Goal: Task Accomplishment & Management: Use online tool/utility

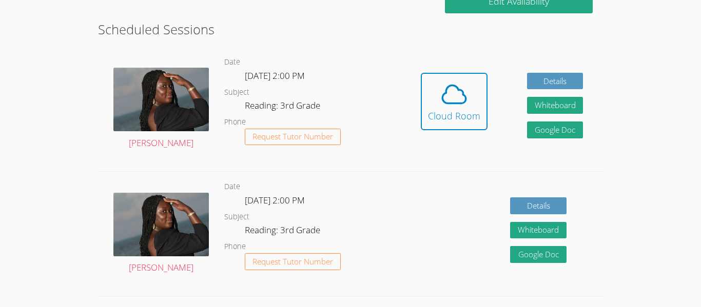
scroll to position [269, 0]
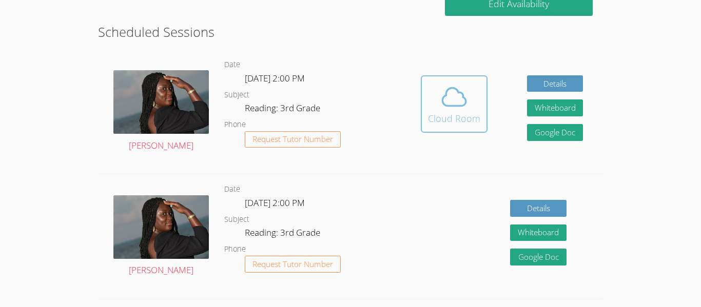
click at [468, 118] on div "Cloud Room" at bounding box center [454, 118] width 52 height 14
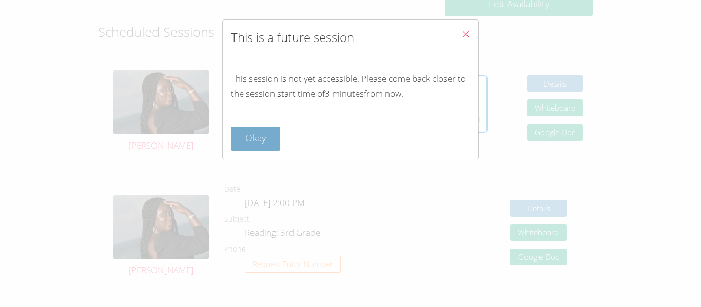
click at [265, 147] on button "Okay" at bounding box center [255, 139] width 49 height 24
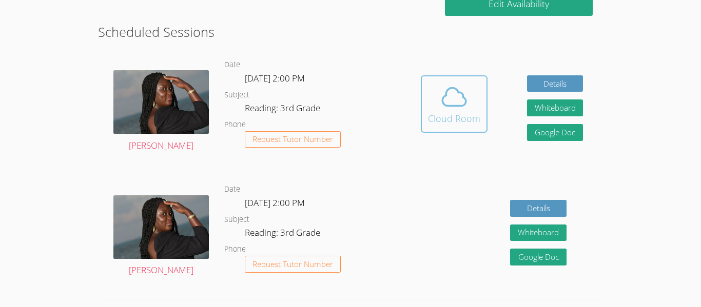
click at [468, 108] on icon at bounding box center [454, 97] width 29 height 29
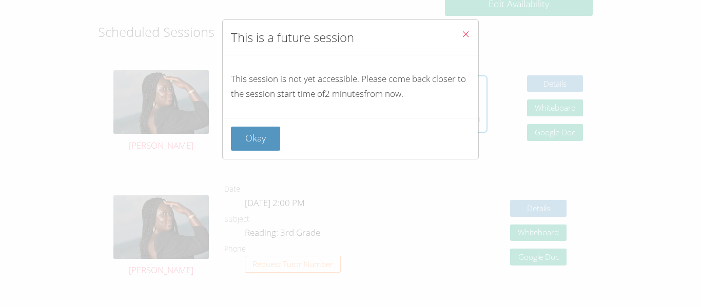
click at [282, 143] on div "Okay" at bounding box center [350, 139] width 239 height 24
click at [264, 137] on button "Okay" at bounding box center [255, 139] width 49 height 24
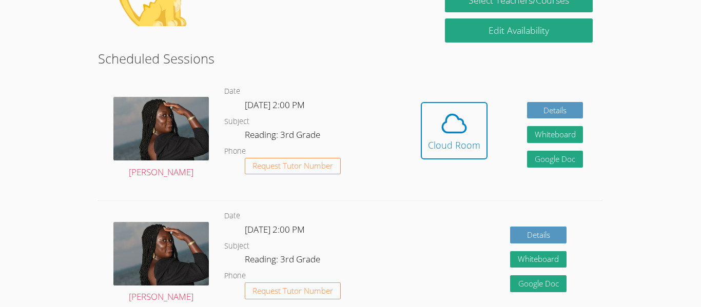
scroll to position [246, 0]
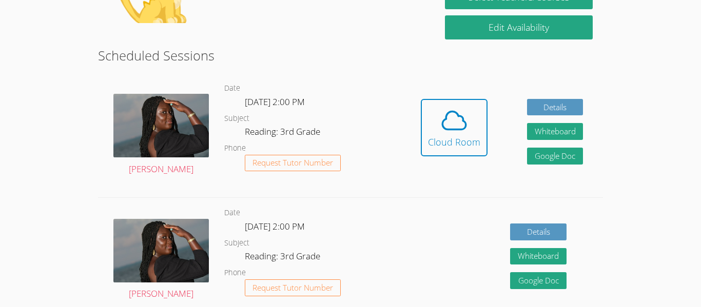
click at [445, 104] on button "Cloud Room" at bounding box center [454, 127] width 67 height 57
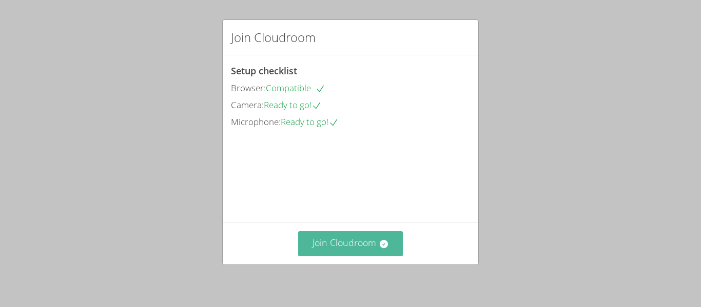
click at [385, 243] on icon at bounding box center [383, 244] width 8 height 8
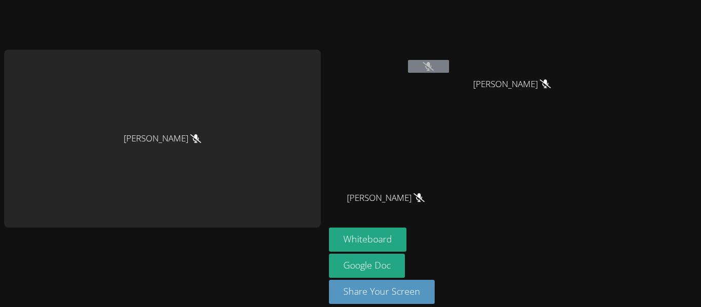
click at [434, 64] on icon at bounding box center [428, 66] width 11 height 9
click at [444, 70] on button at bounding box center [428, 66] width 41 height 13
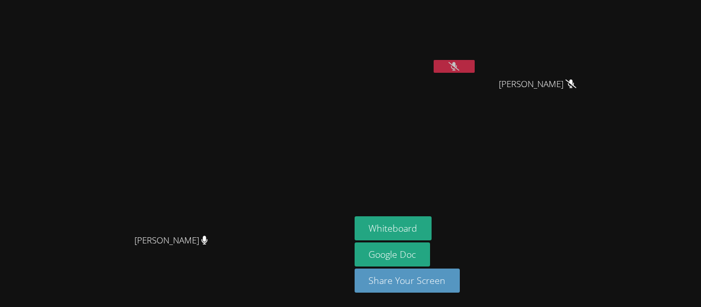
click at [475, 66] on button at bounding box center [454, 66] width 41 height 13
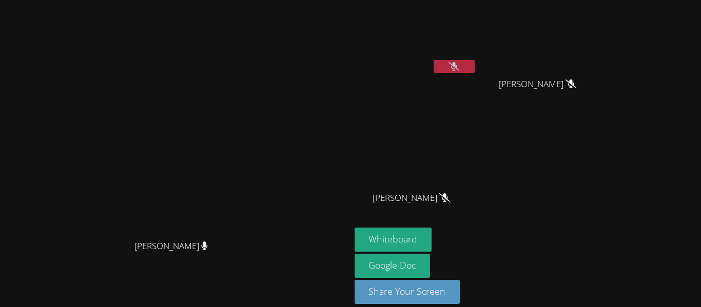
click at [475, 68] on button at bounding box center [454, 66] width 41 height 13
click at [432, 246] on button "Whiteboard" at bounding box center [394, 240] width 78 height 24
click at [459, 67] on icon at bounding box center [454, 66] width 11 height 9
click at [475, 69] on button at bounding box center [454, 66] width 41 height 13
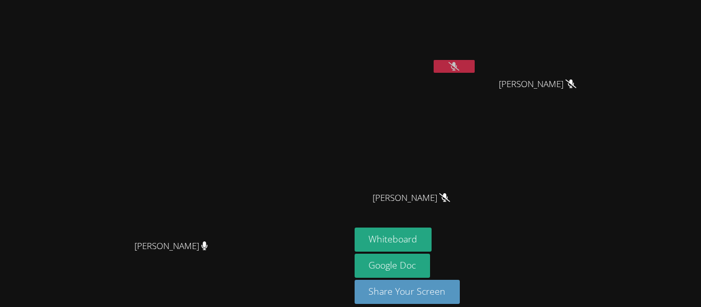
click at [459, 70] on icon at bounding box center [454, 66] width 11 height 9
click at [475, 70] on button at bounding box center [454, 66] width 41 height 13
click at [475, 62] on button at bounding box center [454, 66] width 41 height 13
click at [475, 70] on button at bounding box center [454, 66] width 41 height 13
click at [459, 70] on icon at bounding box center [454, 66] width 11 height 9
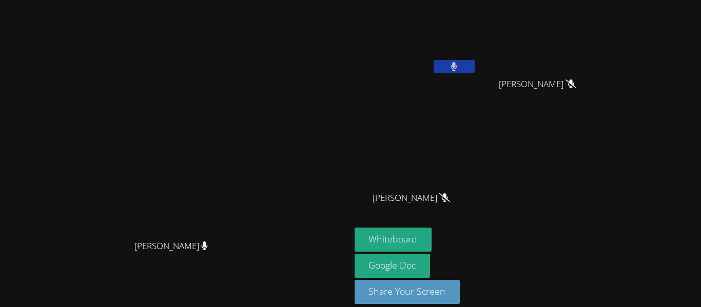
click at [475, 67] on button at bounding box center [454, 66] width 41 height 13
click at [475, 65] on button at bounding box center [454, 66] width 41 height 13
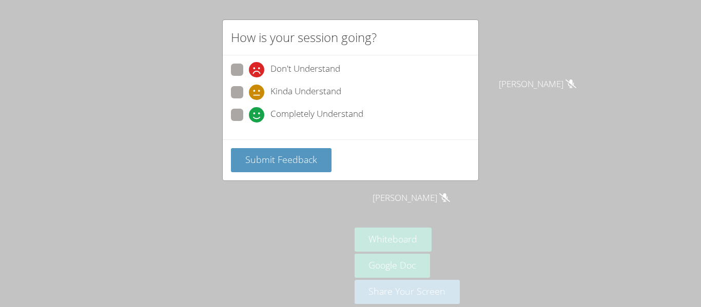
click at [255, 113] on icon at bounding box center [256, 114] width 15 height 15
click at [255, 113] on input "Completely Understand" at bounding box center [253, 113] width 9 height 9
radio input "true"
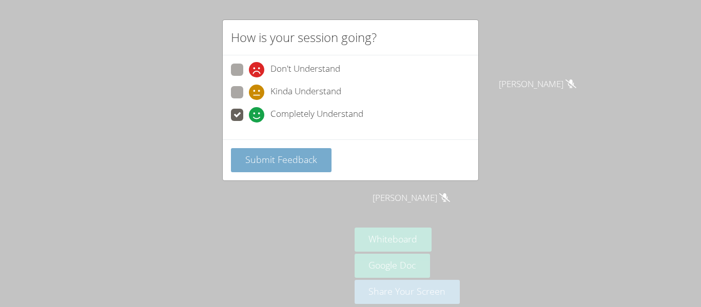
drag, startPoint x: 292, startPoint y: 163, endPoint x: 321, endPoint y: 162, distance: 29.8
click at [321, 162] on button "Submit Feedback" at bounding box center [281, 160] width 101 height 24
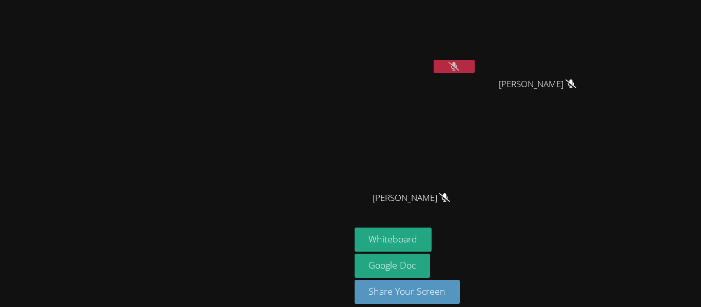
drag, startPoint x: 543, startPoint y: 69, endPoint x: 532, endPoint y: 79, distance: 14.5
click at [477, 79] on div "MIAALIYANAH NIETO" at bounding box center [416, 59] width 122 height 110
click at [459, 63] on icon at bounding box center [454, 66] width 11 height 9
click at [475, 64] on button at bounding box center [454, 66] width 41 height 13
click at [475, 72] on button at bounding box center [454, 66] width 41 height 13
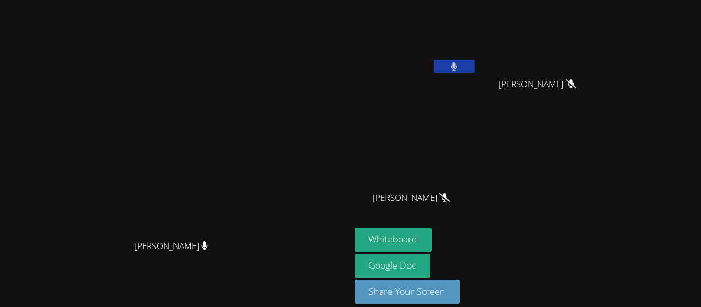
click at [475, 63] on button at bounding box center [454, 66] width 41 height 13
click at [475, 67] on button at bounding box center [454, 66] width 41 height 13
